Goal: Navigation & Orientation: Go to known website

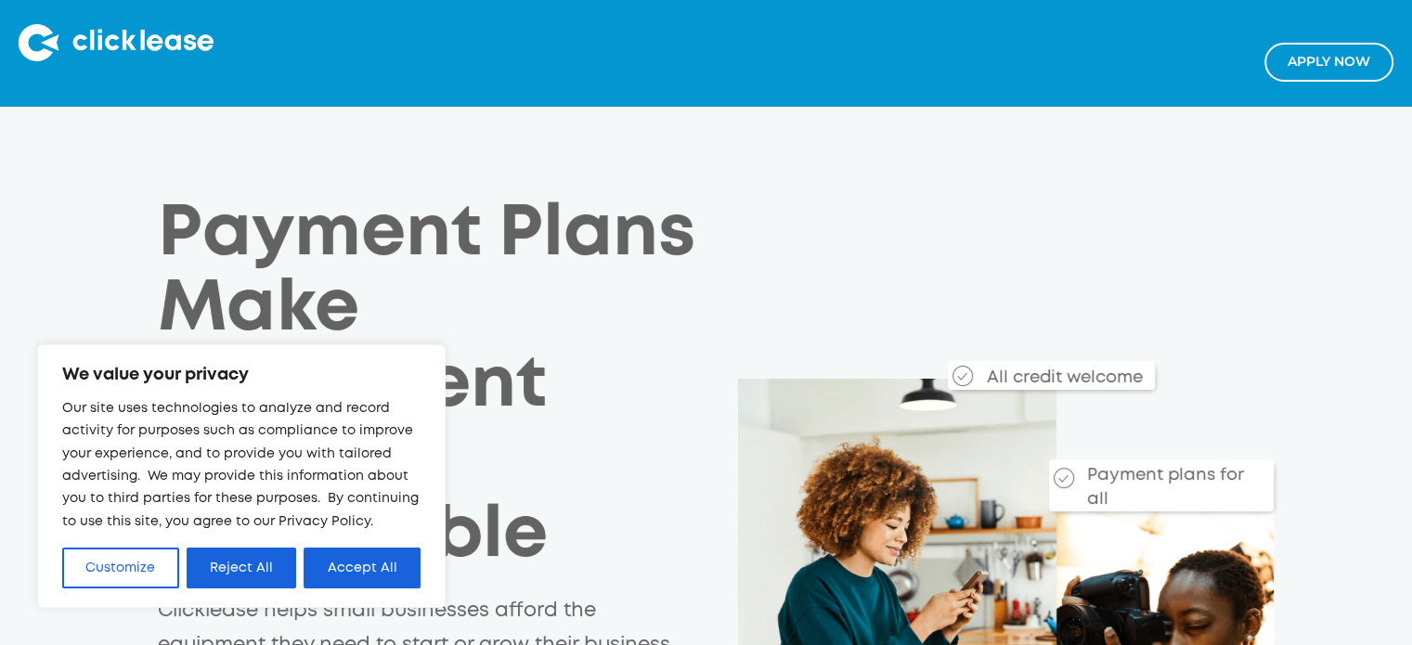
click at [381, 565] on button "Accept All" at bounding box center [362, 568] width 117 height 41
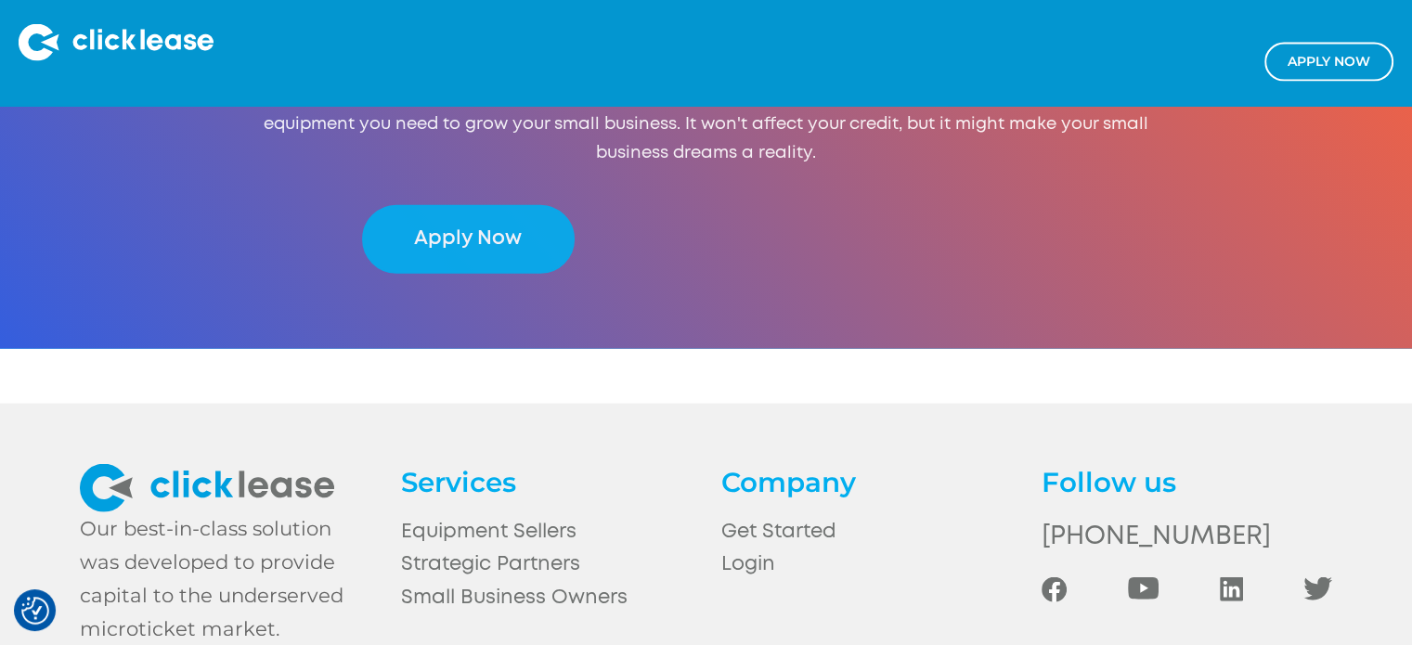
scroll to position [4236, 0]
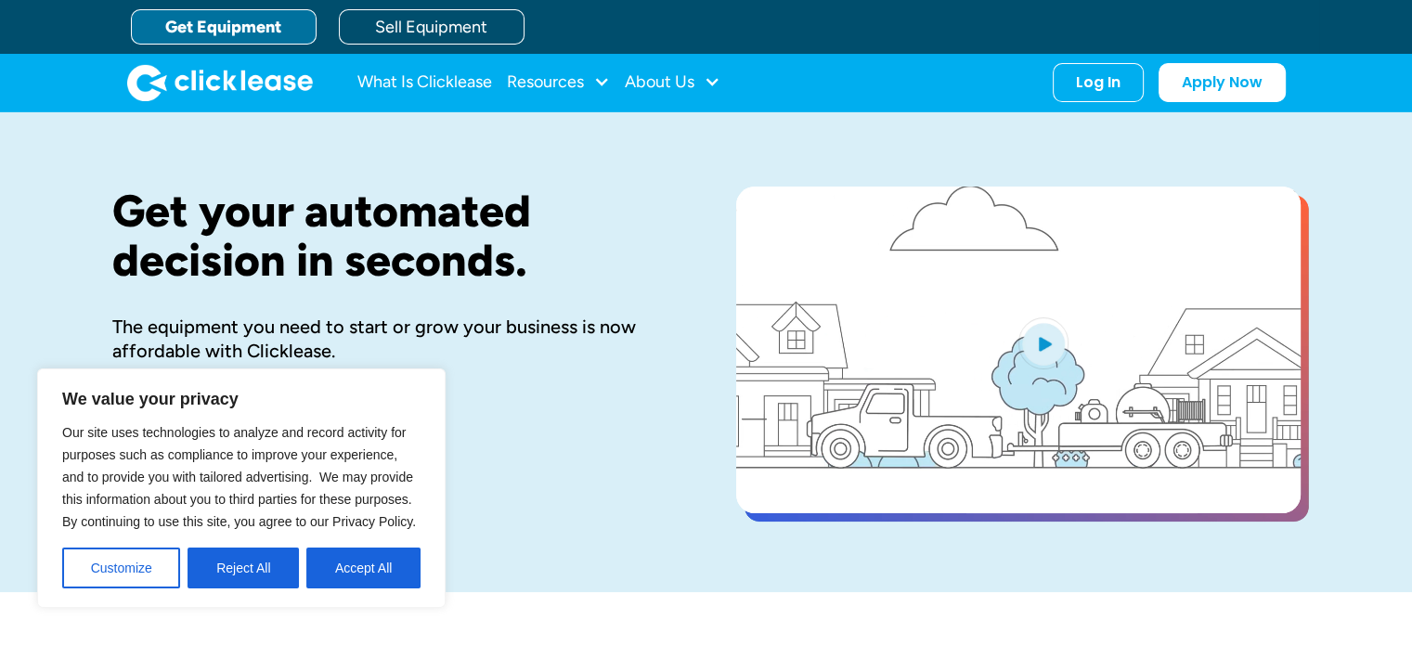
click at [1099, 88] on div "Log In" at bounding box center [1098, 82] width 45 height 19
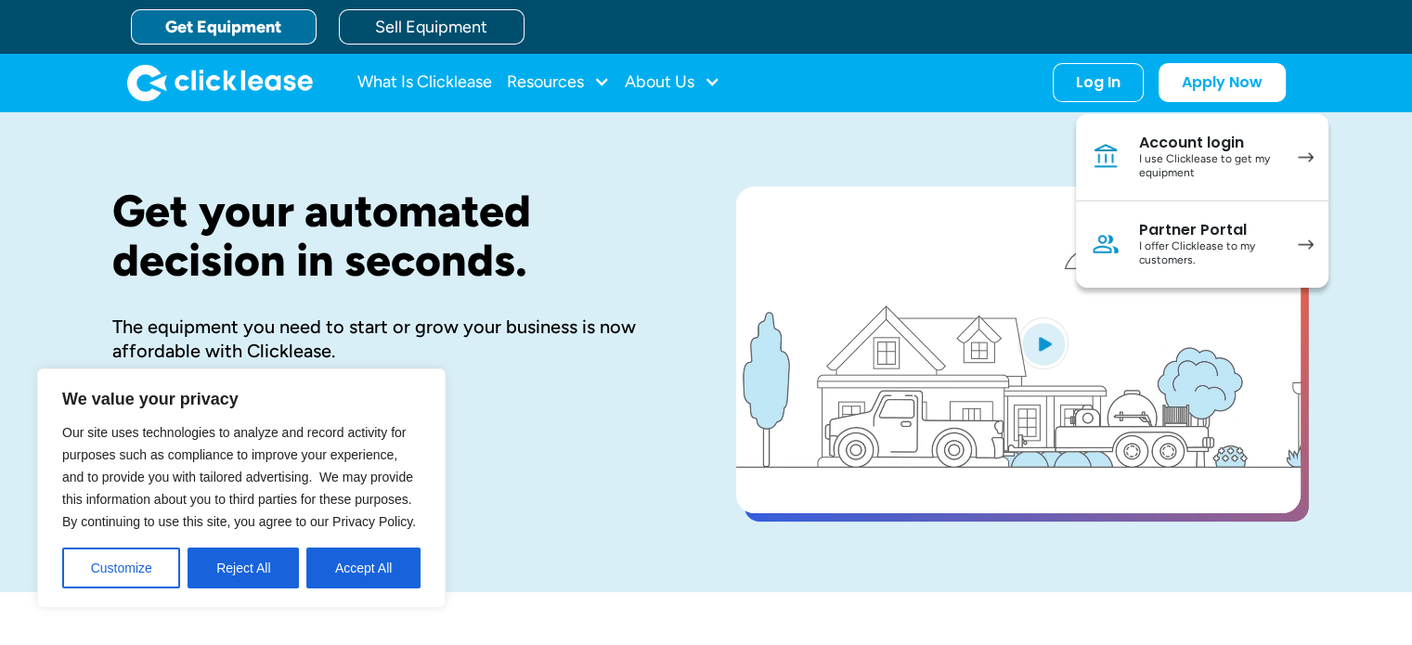
click at [1158, 162] on div "I use Clicklease to get my equipment" at bounding box center [1209, 166] width 140 height 29
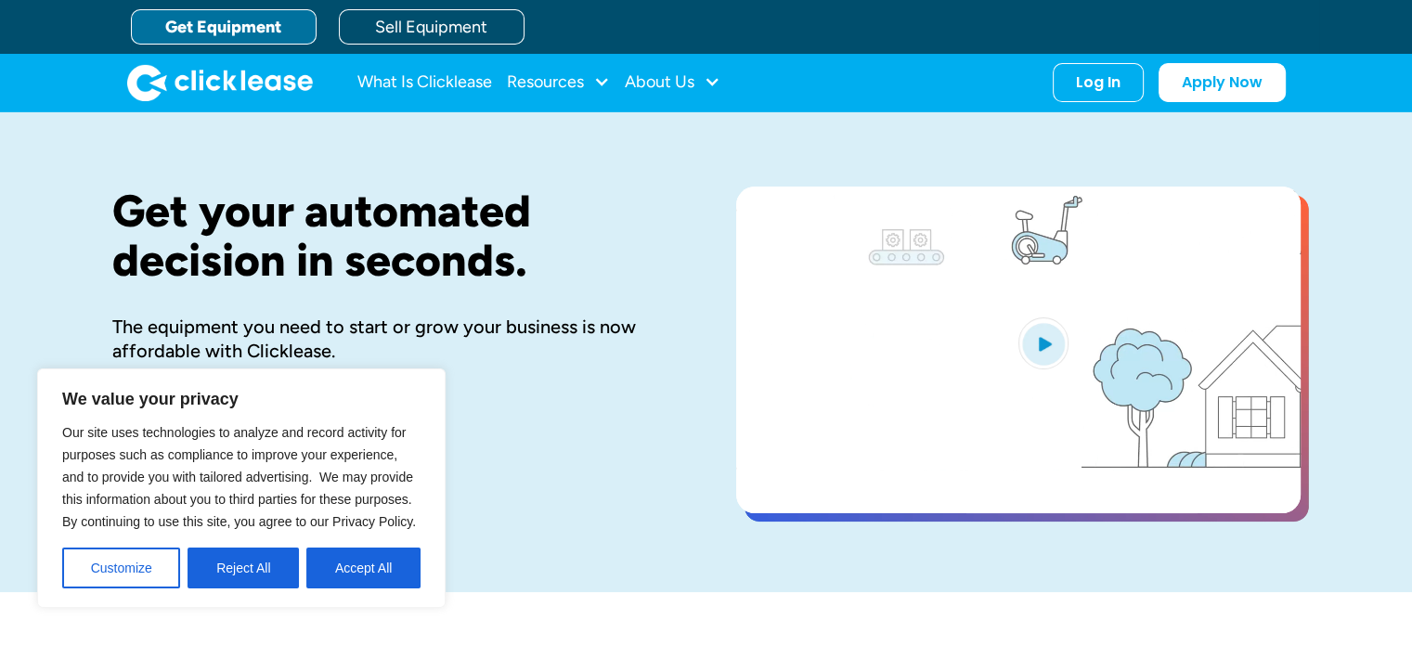
click at [1110, 88] on div "Log In" at bounding box center [1098, 82] width 45 height 19
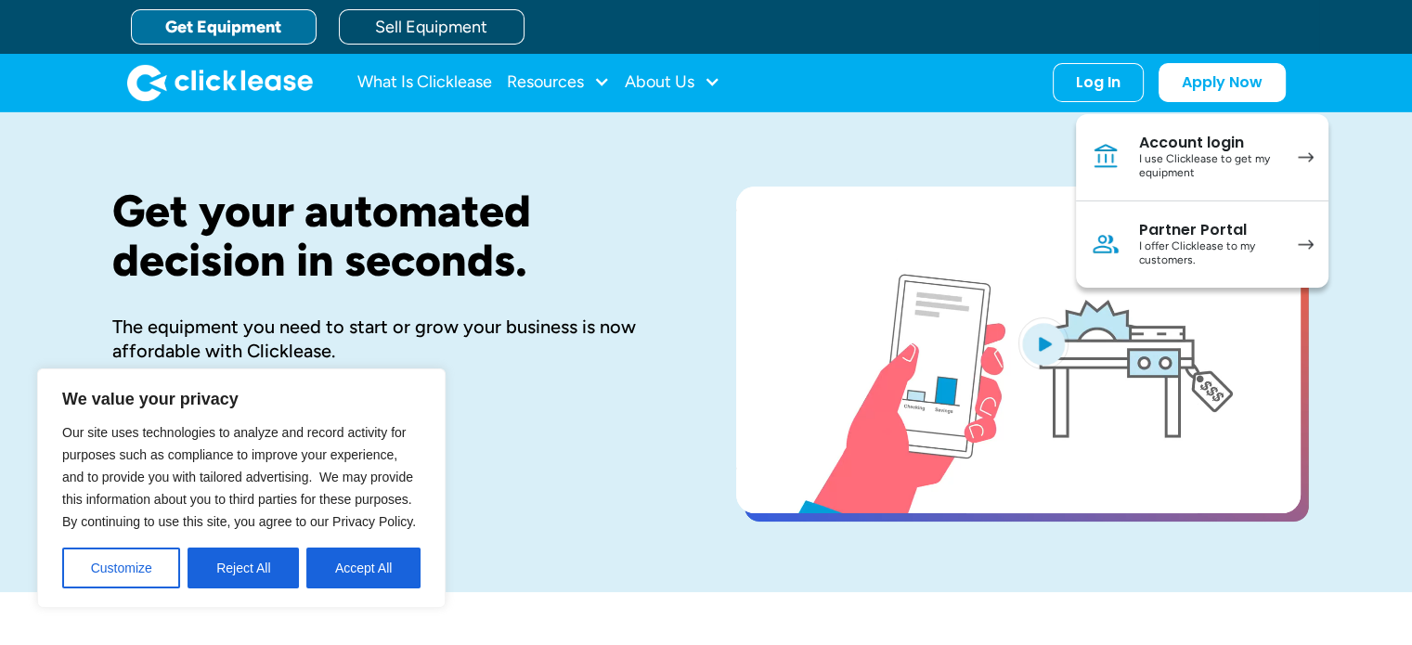
click at [1198, 162] on div "I use Clicklease to get my equipment" at bounding box center [1209, 166] width 140 height 29
